Goal: Check status: Check status

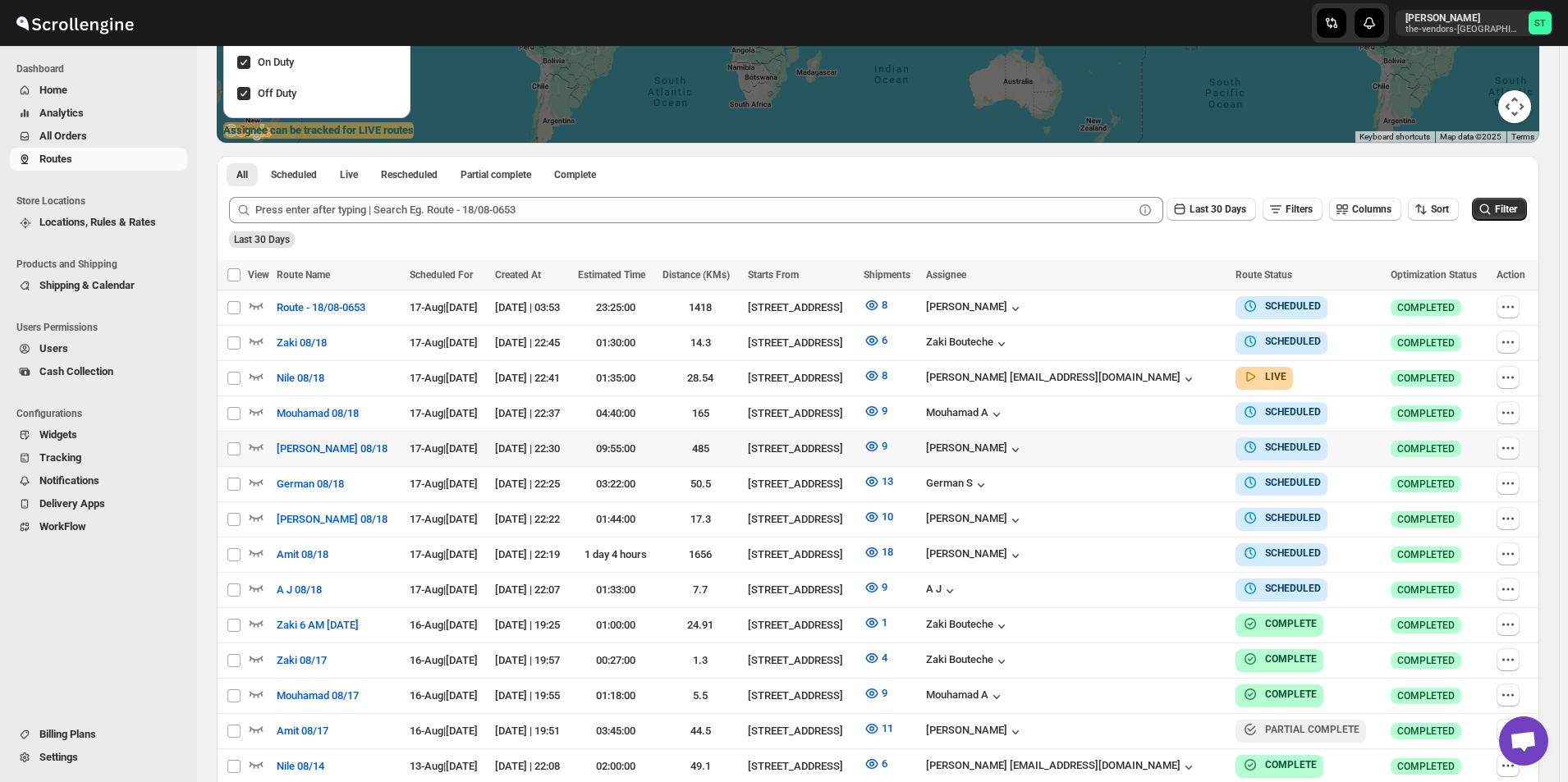
scroll to position [650, 0]
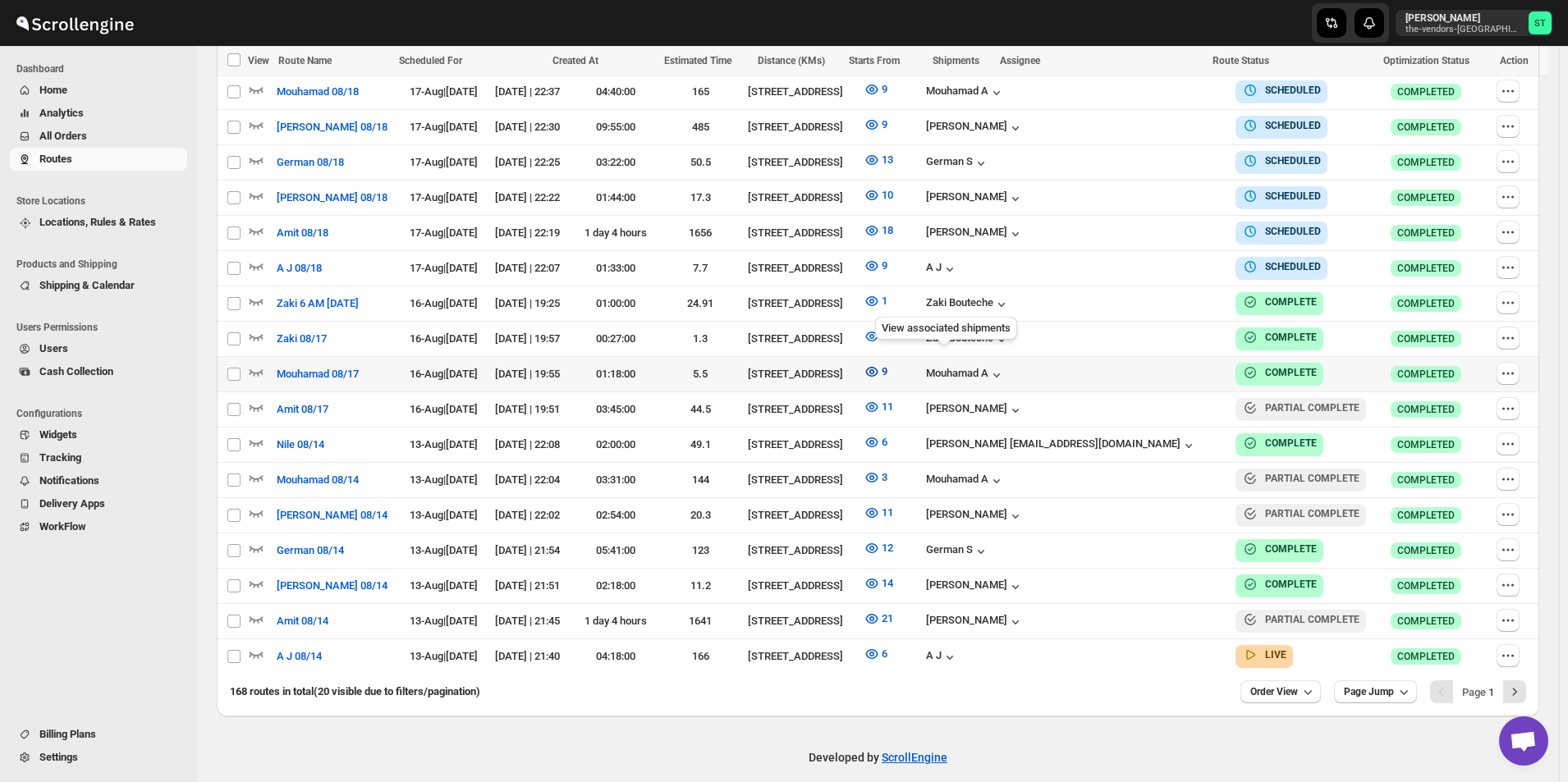
click at [874, 369] on icon "button" at bounding box center [871, 371] width 5 height 5
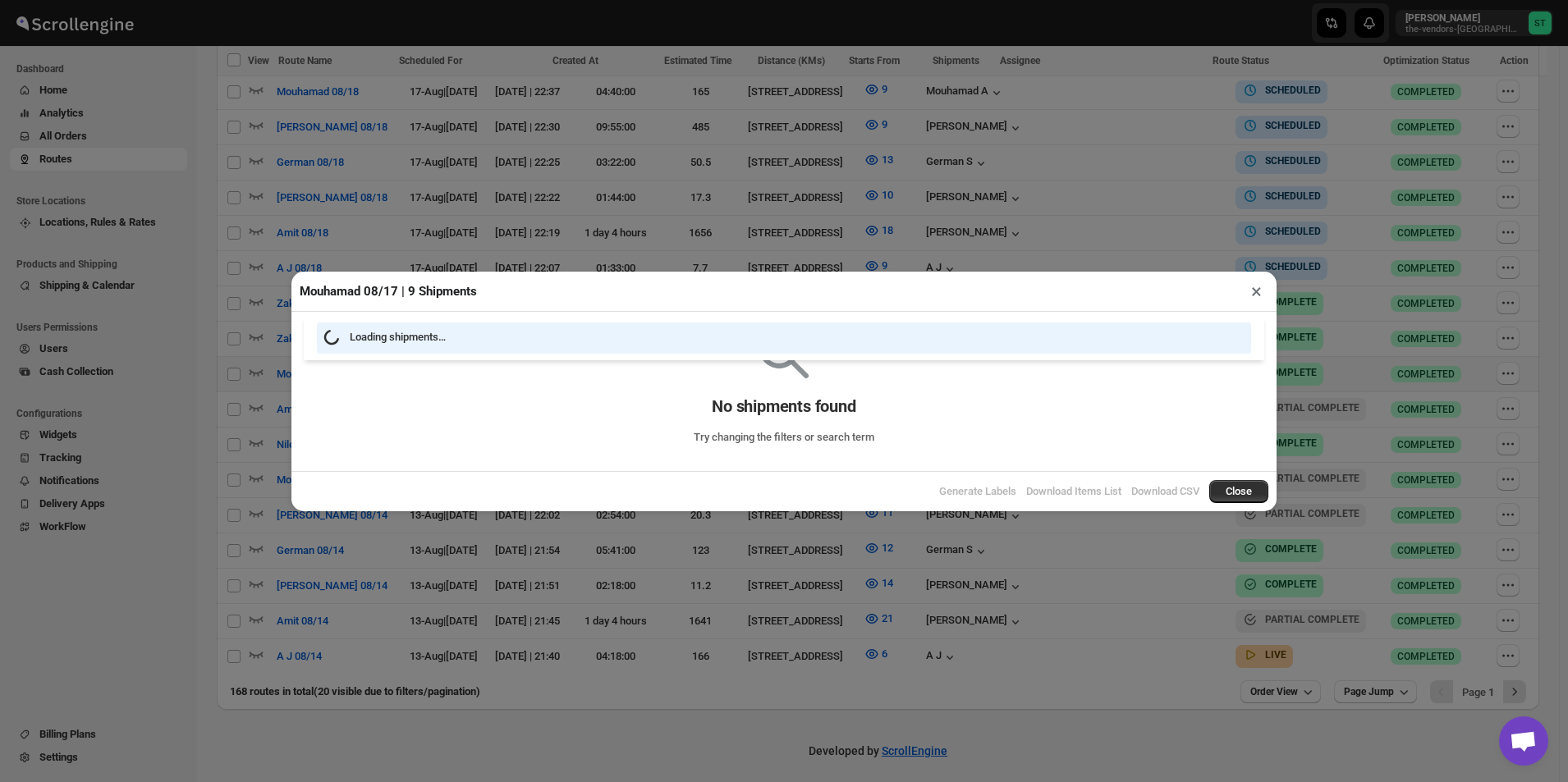
scroll to position [643, 0]
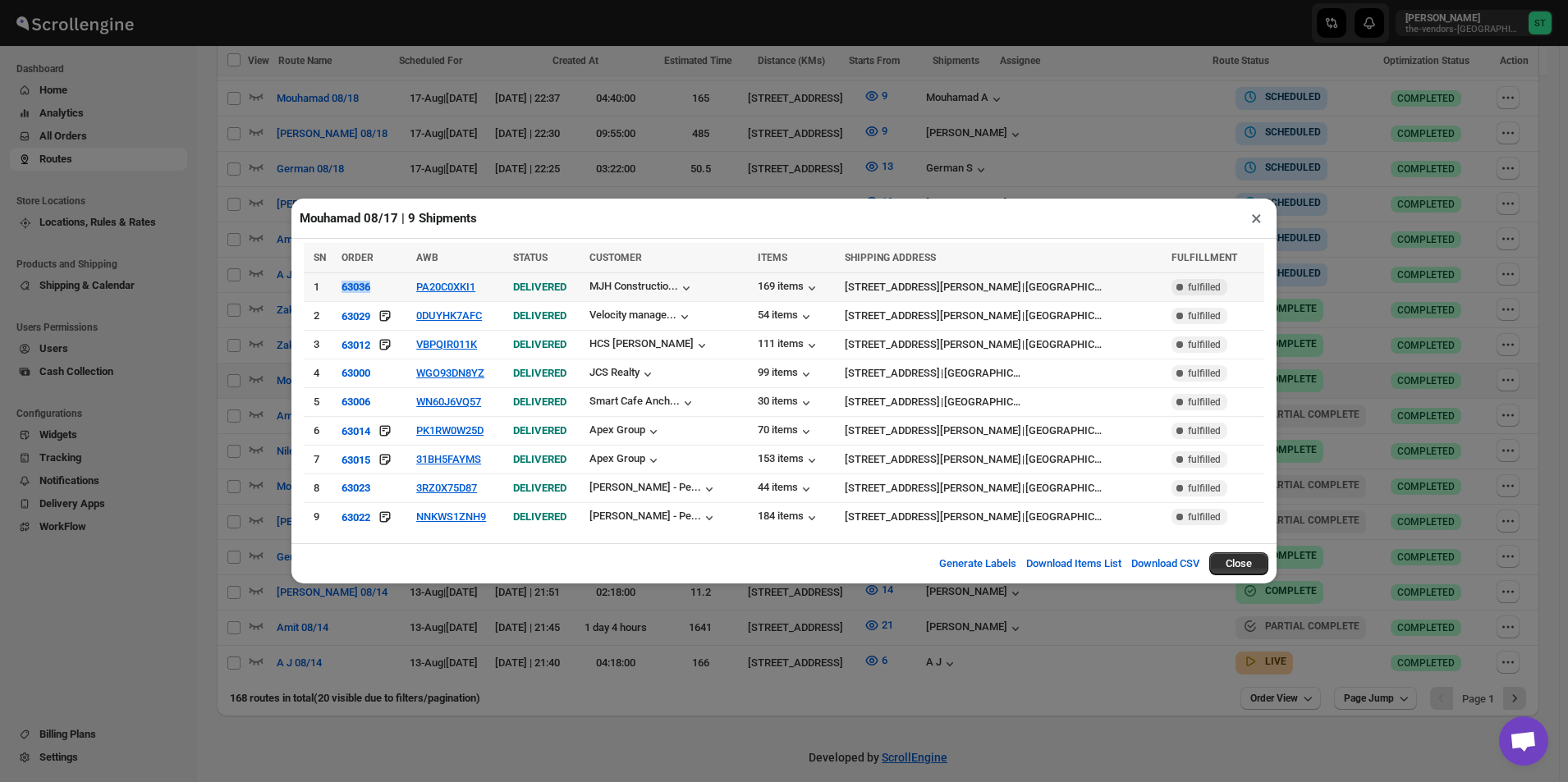
drag, startPoint x: 387, startPoint y: 294, endPoint x: 335, endPoint y: 296, distance: 52.0
click at [340, 297] on tr "1 63036 PA20C0XKI1 DELIVERED MJH Constructio... 169 items [STREET_ADDRESS][PERS…" at bounding box center [784, 287] width 960 height 29
copy tr "63036"
drag, startPoint x: 337, startPoint y: 317, endPoint x: 380, endPoint y: 318, distance: 43.0
click at [380, 318] on tr "2 63029 0DUYHK7AFC DELIVERED Velocity manage... 54 items [STREET_ADDRESS][PERSO…" at bounding box center [784, 316] width 960 height 29
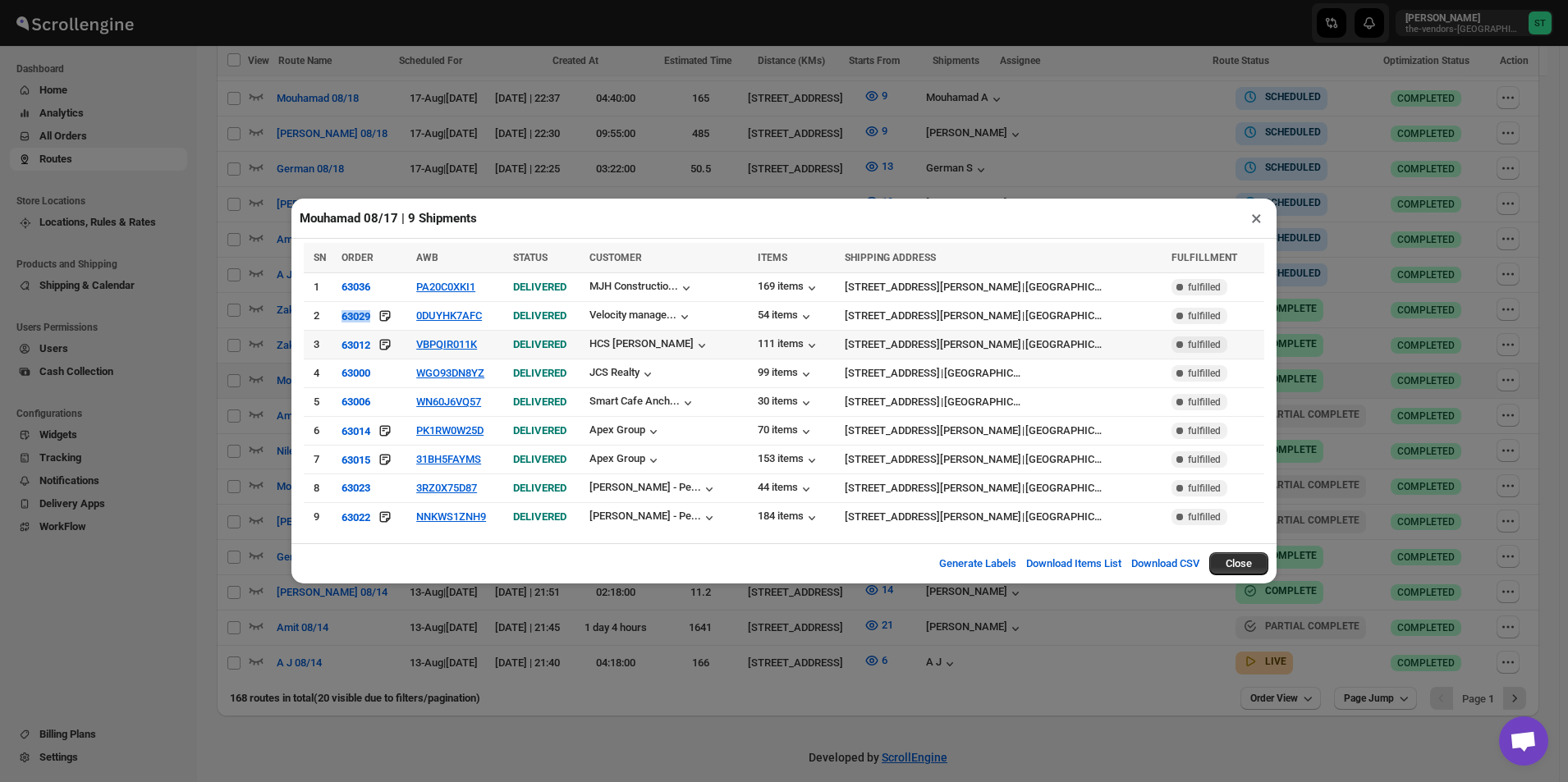
copy tr "63029"
click at [301, 315] on div "SN ORDER AWB STATUS CUSTOMER ITEMS SHIPPING ADDRESS FULFILLMENT Select all 9 sh…" at bounding box center [783, 391] width 985 height 305
drag, startPoint x: 332, startPoint y: 320, endPoint x: 382, endPoint y: 320, distance: 50.0
click at [382, 320] on tr "2 63029 0DUYHK7AFC DELIVERED Velocity manage... 54 items [STREET_ADDRESS][PERSO…" at bounding box center [784, 316] width 960 height 29
copy tr "63029"
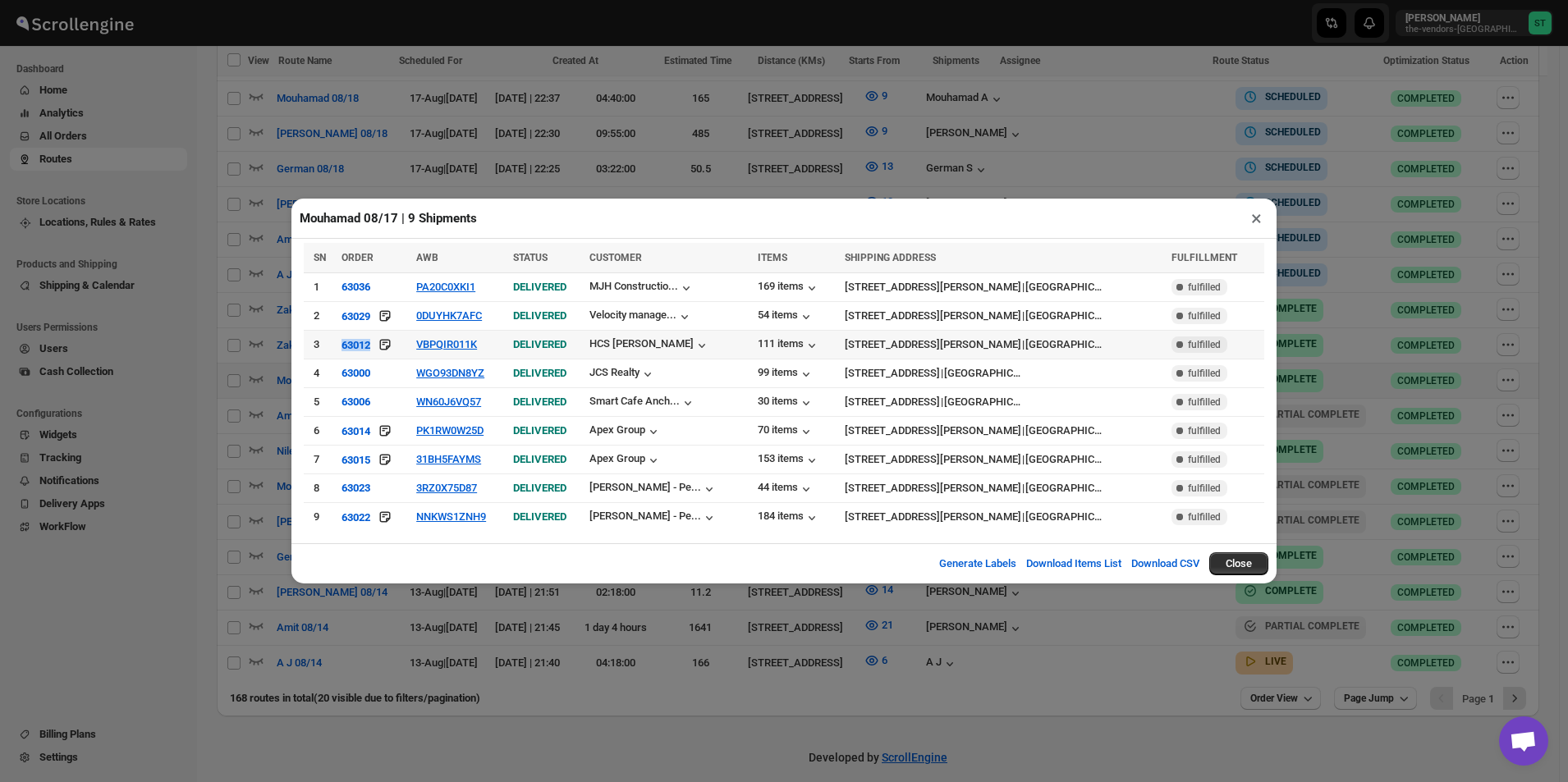
drag, startPoint x: 340, startPoint y: 347, endPoint x: 380, endPoint y: 351, distance: 40.2
click at [380, 351] on tr "3 63012 VBPQIR011K DELIVERED HCS [PERSON_NAME] [STREET_ADDRESS][PERSON_NAME] Co…" at bounding box center [784, 344] width 960 height 29
copy tr "63012"
drag, startPoint x: 336, startPoint y: 371, endPoint x: 391, endPoint y: 373, distance: 55.0
click at [391, 373] on tr "4 63000 WGO93DN8YZ DELIVERED JCS Realty 99 items [STREET_ADDRESS] Complete fulf…" at bounding box center [784, 373] width 960 height 29
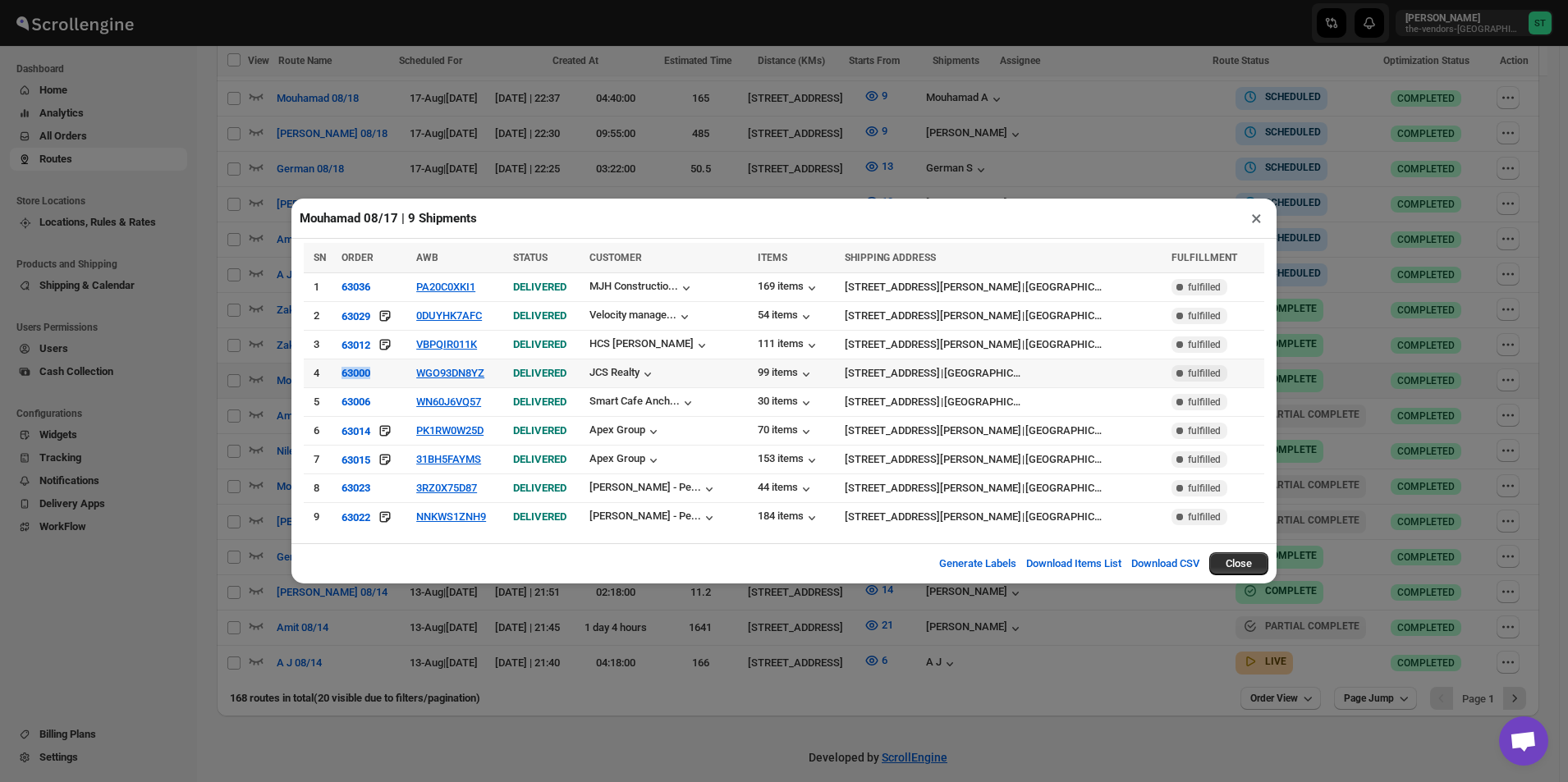
copy tr "63000"
drag, startPoint x: 337, startPoint y: 400, endPoint x: 385, endPoint y: 407, distance: 48.5
click at [385, 407] on tr "5 63006 WN60J6VQ57 DELIVERED Smart Cafe Anch... 30 items [STREET_ADDRESS] | [GE…" at bounding box center [784, 402] width 960 height 29
copy tr "63006"
drag, startPoint x: 334, startPoint y: 436, endPoint x: 382, endPoint y: 436, distance: 48.0
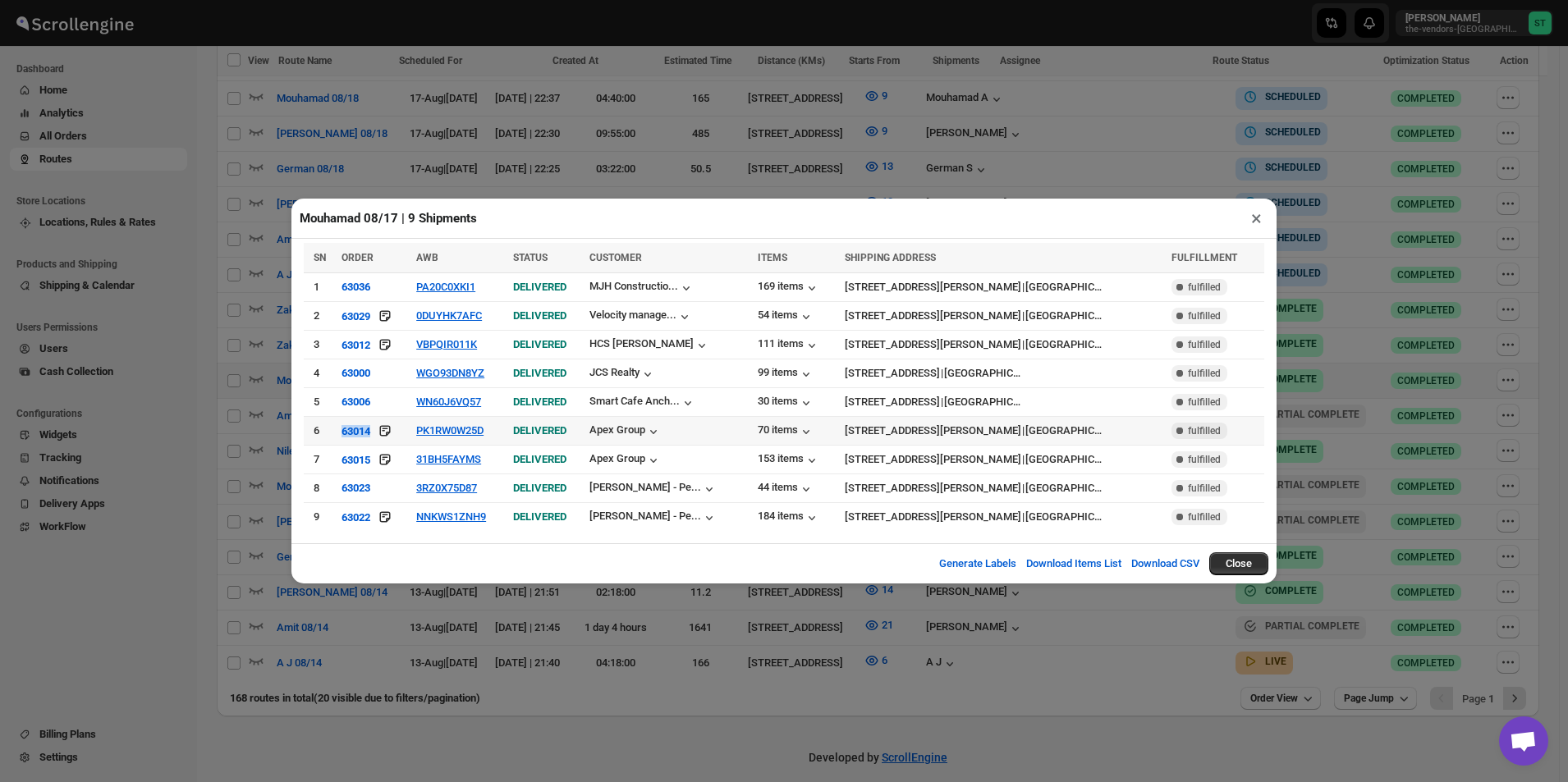
click at [382, 436] on tr "6 63014 PK1RW0W25D DELIVERED Apex Group 70 items [STREET_ADDRESS][PERSON_NAME] …" at bounding box center [784, 431] width 960 height 29
copy tr "63014"
drag, startPoint x: 341, startPoint y: 460, endPoint x: 385, endPoint y: 459, distance: 44.0
click at [385, 459] on tr "7 63015 31BH5FAYMS DELIVERED Apex Group [STREET_ADDRESS][PERSON_NAME] Complete …" at bounding box center [784, 459] width 960 height 29
copy tr "63015"
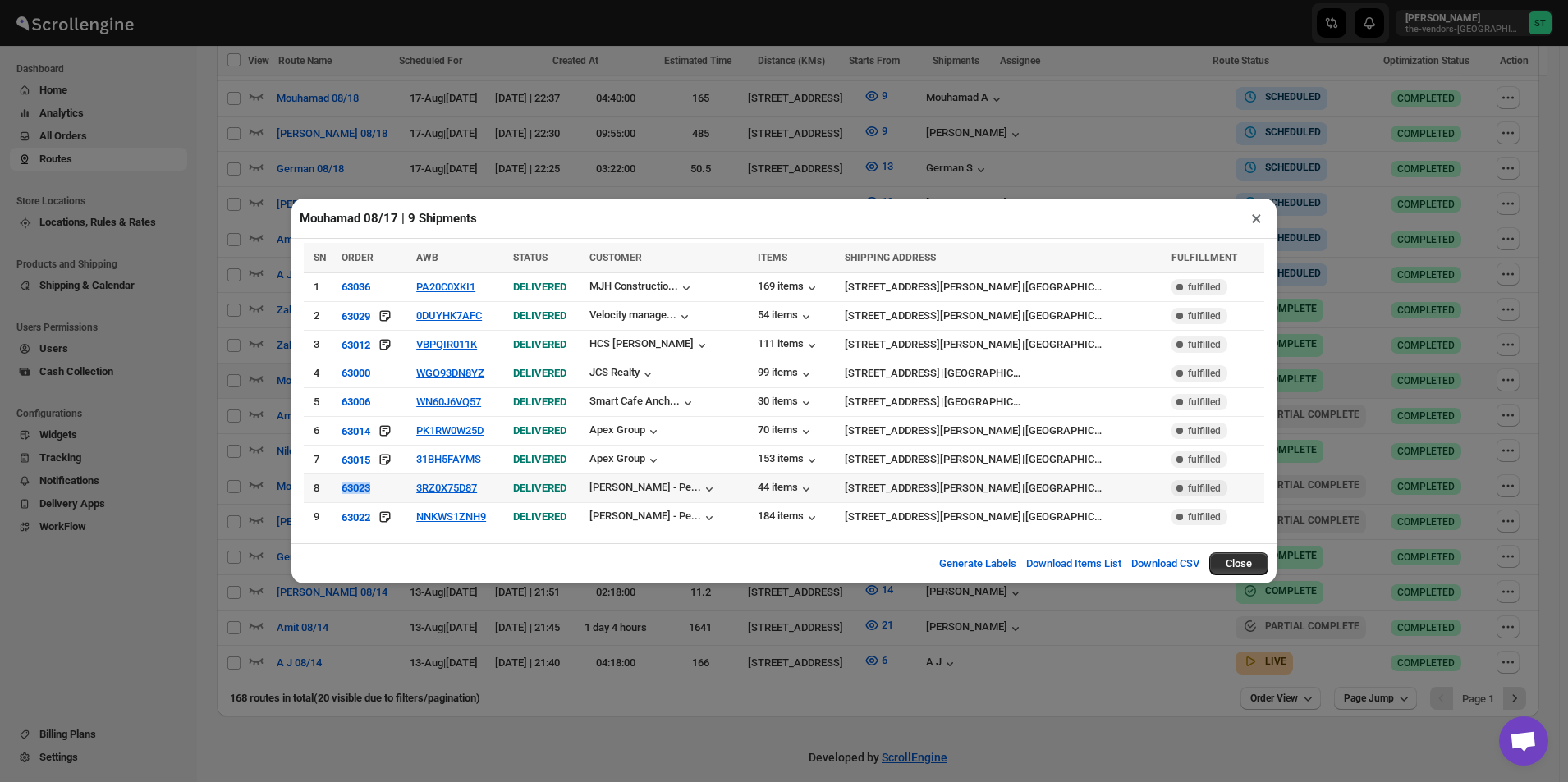
drag, startPoint x: 340, startPoint y: 485, endPoint x: 393, endPoint y: 489, distance: 53.2
click at [393, 489] on tr "8 63023 3RZ0X75D87 DELIVERED [PERSON_NAME] - Pe... 44 items [GEOGRAPHIC_DATA][P…" at bounding box center [784, 488] width 960 height 29
copy tr "63023"
drag, startPoint x: 335, startPoint y: 513, endPoint x: 382, endPoint y: 515, distance: 47.0
click at [382, 515] on tr "9 63022 NNKWS1ZNH9 DELIVERED [PERSON_NAME] - Pe... [STREET_ADDRESS][PERSON_NAME…" at bounding box center [784, 517] width 960 height 29
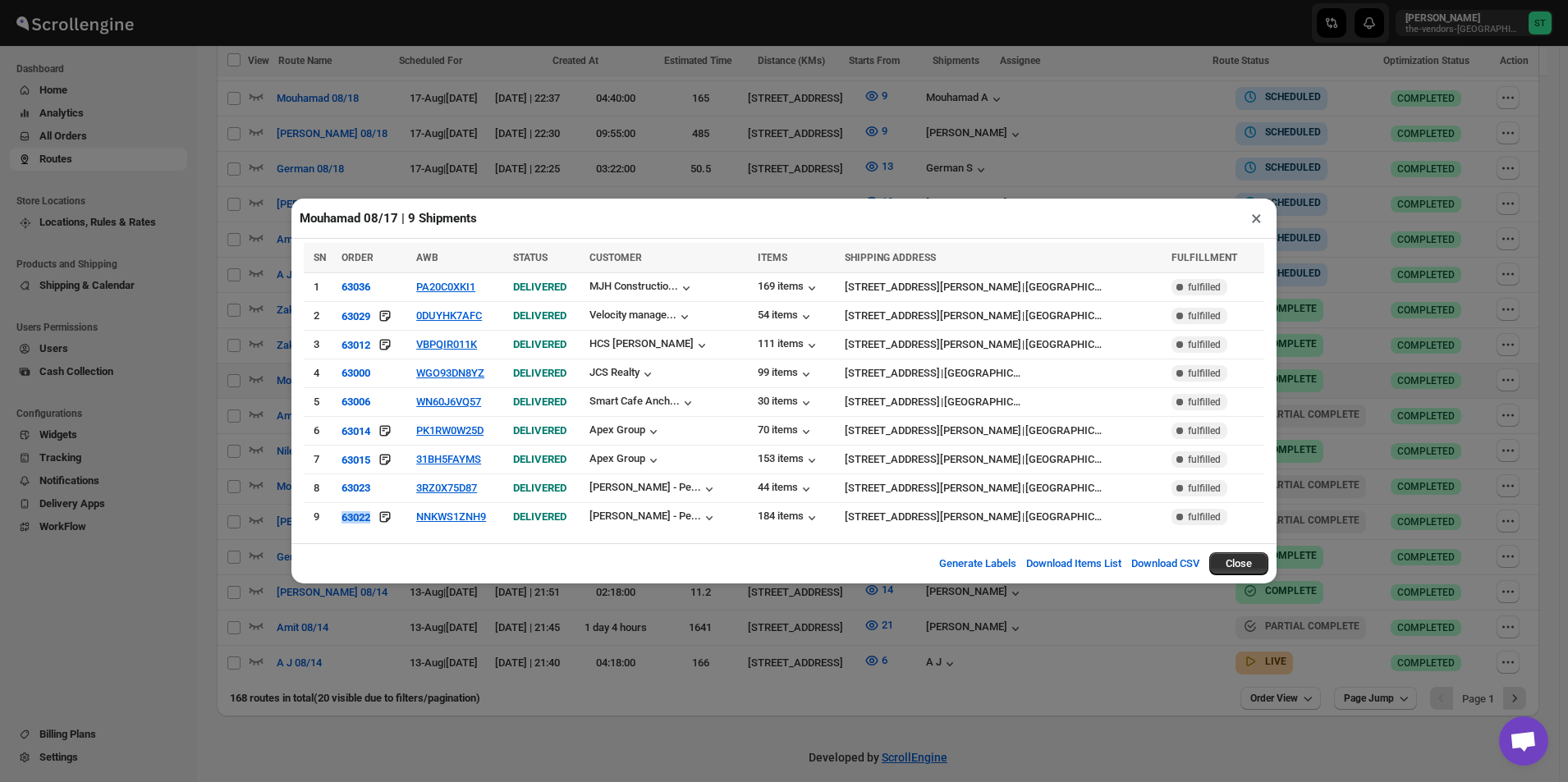
copy tr "63022"
click at [1253, 227] on button "×" at bounding box center [1256, 218] width 24 height 23
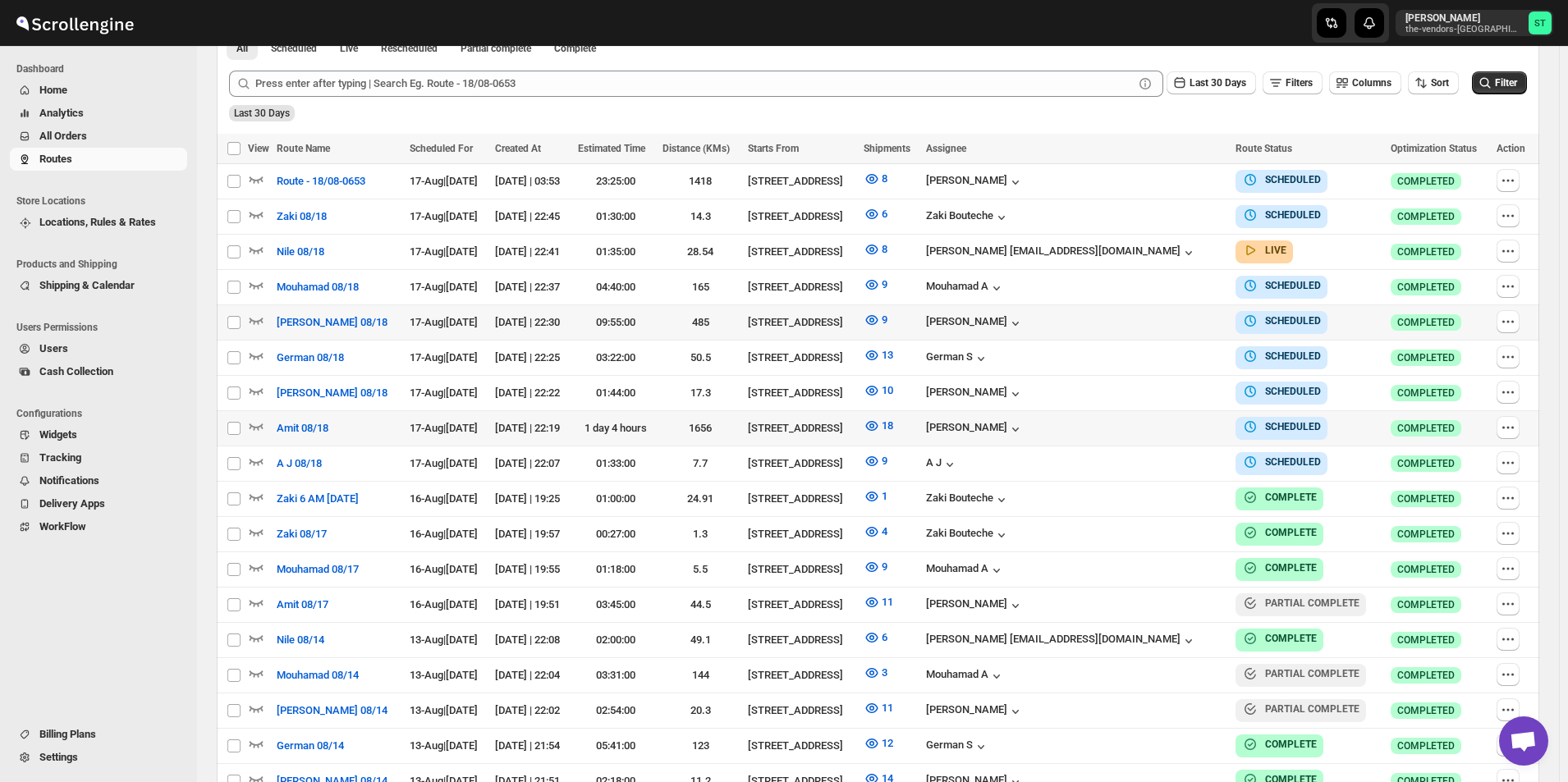
scroll to position [561, 0]
